Goal: Task Accomplishment & Management: Manage account settings

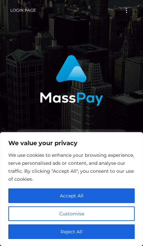
click at [100, 195] on button "Accept All" at bounding box center [71, 195] width 127 height 15
checkbox input "true"
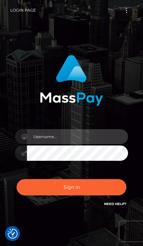
click at [101, 142] on input "text" at bounding box center [77, 136] width 101 height 15
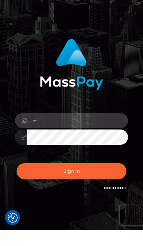
type input "s"
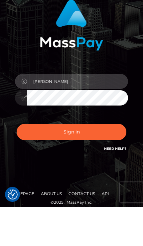
type input "[PERSON_NAME]"
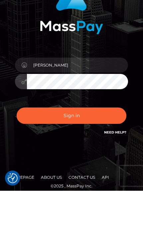
click at [33, 163] on button "Sign in" at bounding box center [72, 171] width 110 height 16
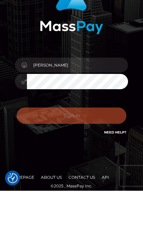
scroll to position [27, 0]
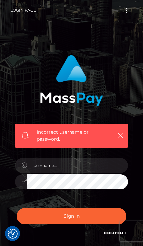
checkbox input "true"
click at [122, 135] on icon "button" at bounding box center [121, 136] width 7 height 7
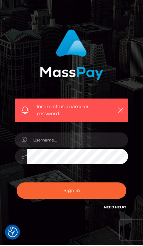
scroll to position [24, 0]
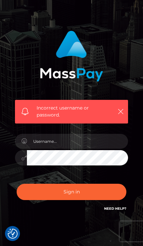
click at [113, 210] on link "Need Help?" at bounding box center [115, 208] width 22 height 4
